Goal: Check status: Check status

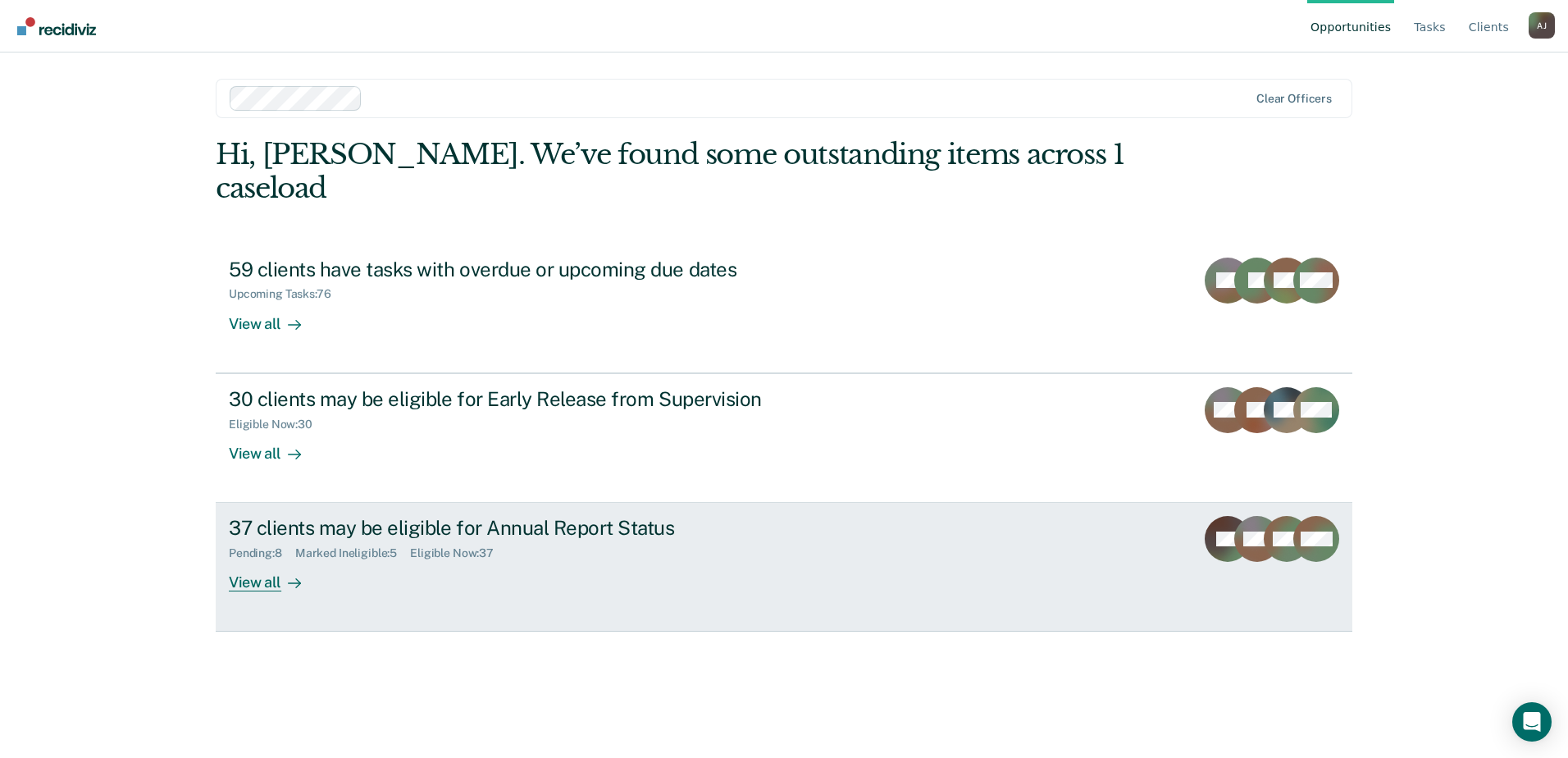
click at [350, 516] on div "37 clients may be eligible for Annual Report Status" at bounding box center [517, 527] width 576 height 24
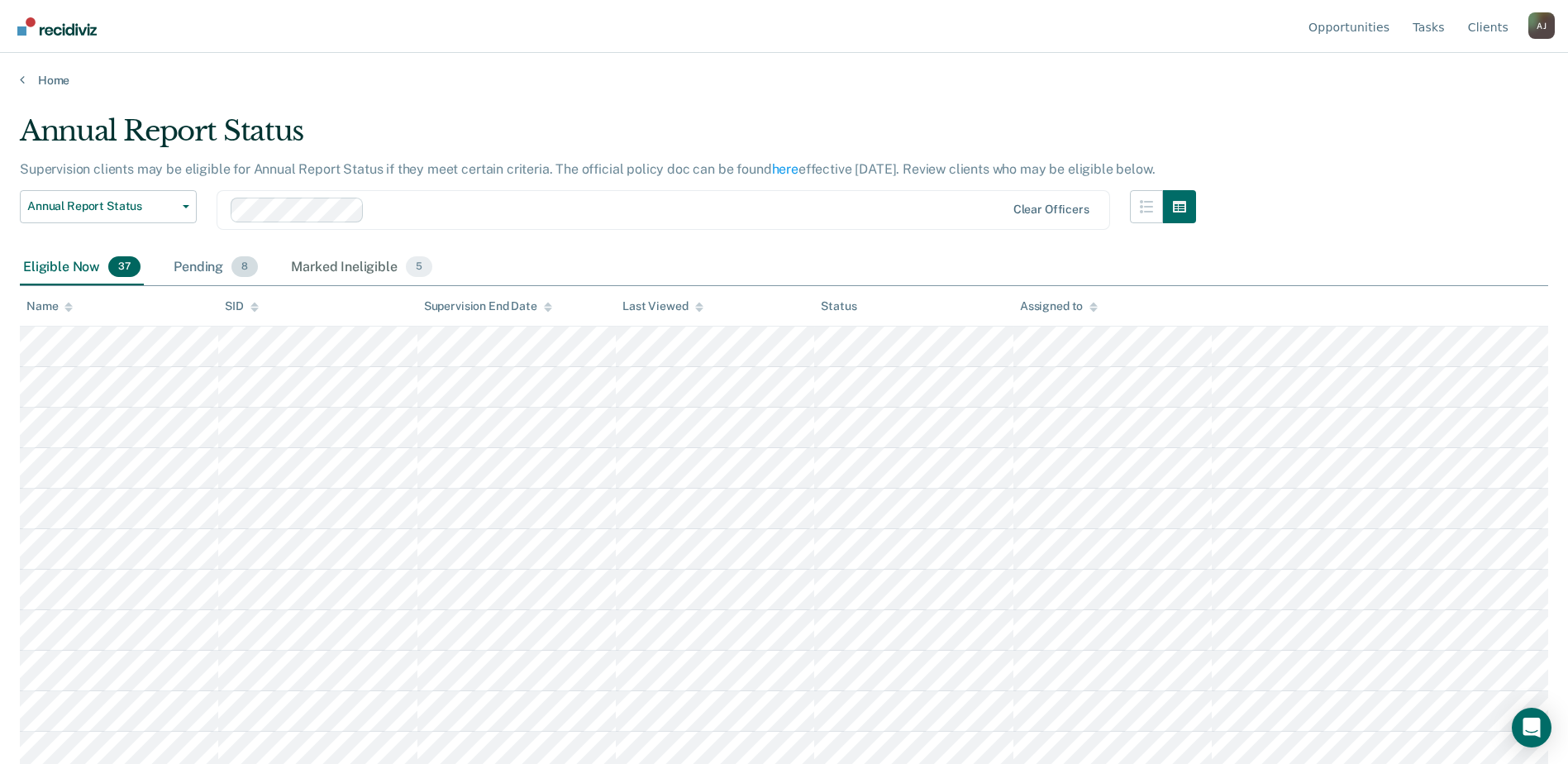
click at [231, 263] on span "8" at bounding box center [244, 267] width 26 height 22
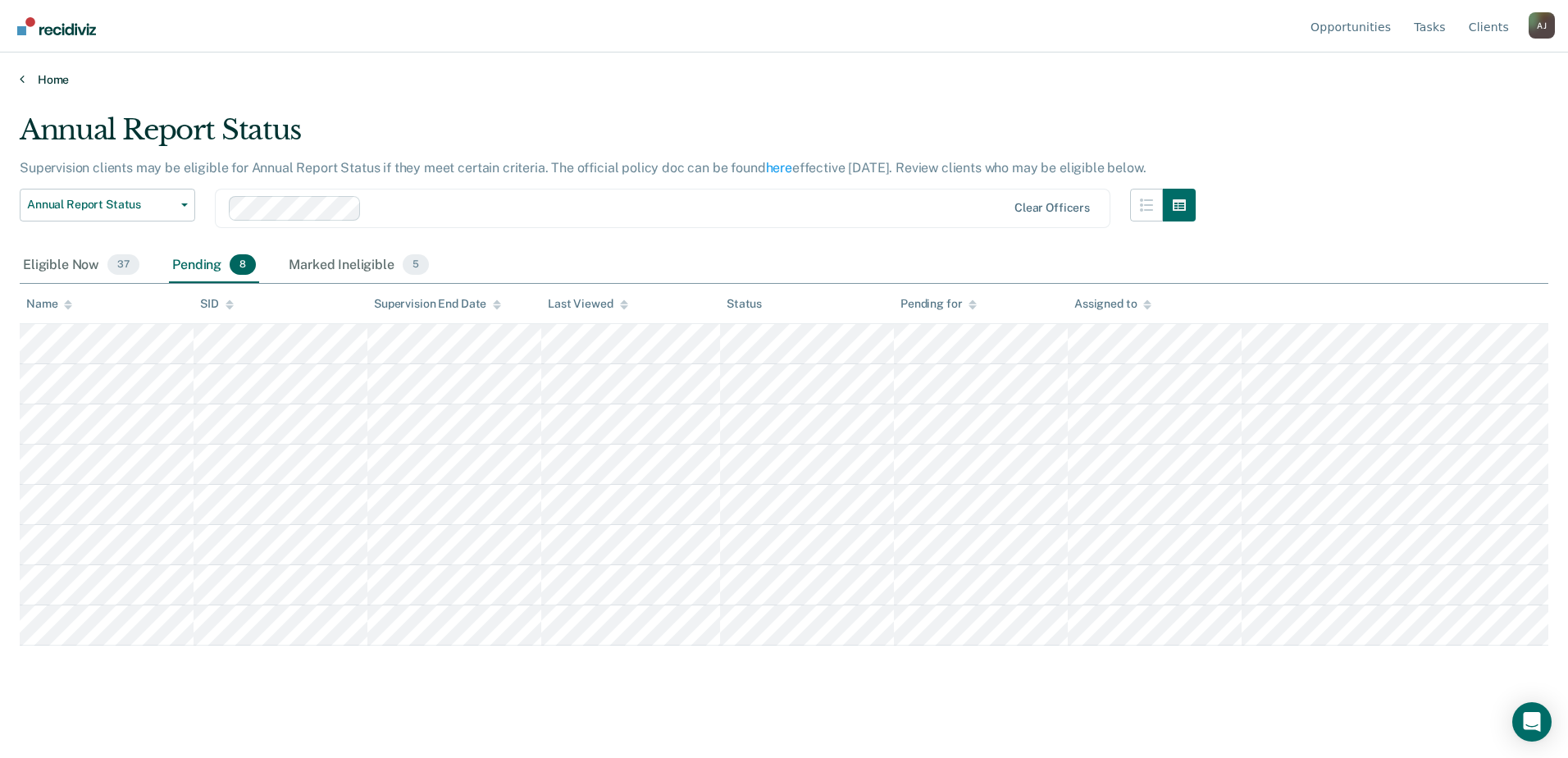
click at [41, 79] on link "Home" at bounding box center [784, 79] width 1529 height 14
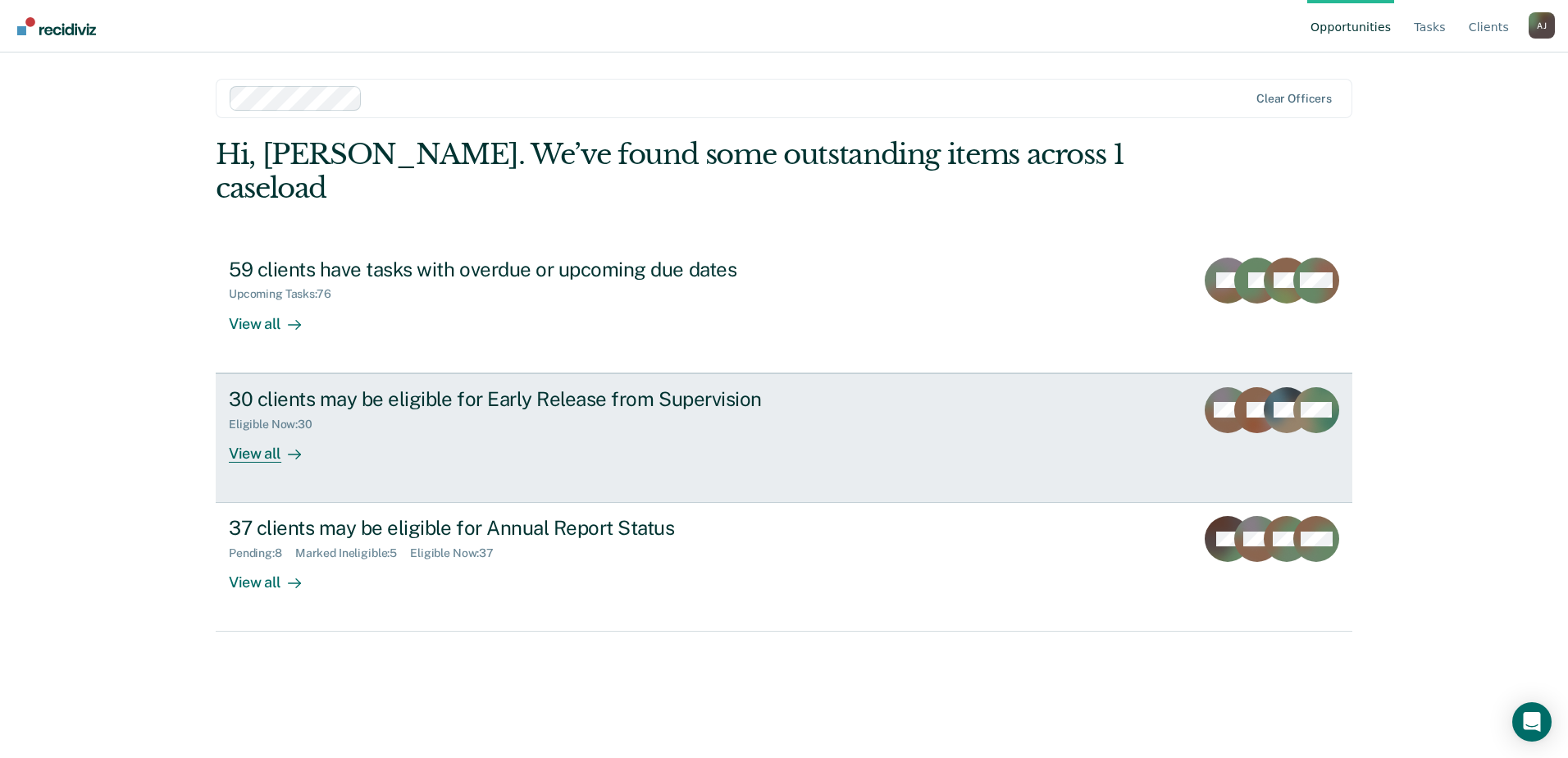
click at [327, 388] on div "30 clients may be eligible for Early Release from Supervision" at bounding box center [517, 399] width 576 height 24
